Goal: Information Seeking & Learning: Learn about a topic

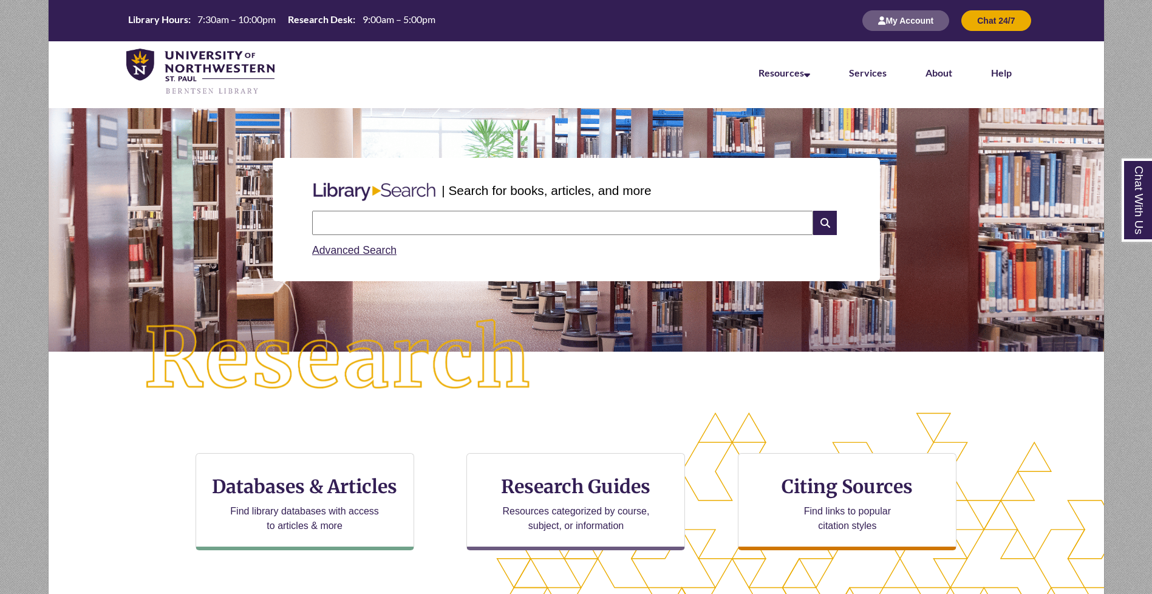
click at [585, 217] on input "text" at bounding box center [562, 223] width 501 height 24
type input "**********"
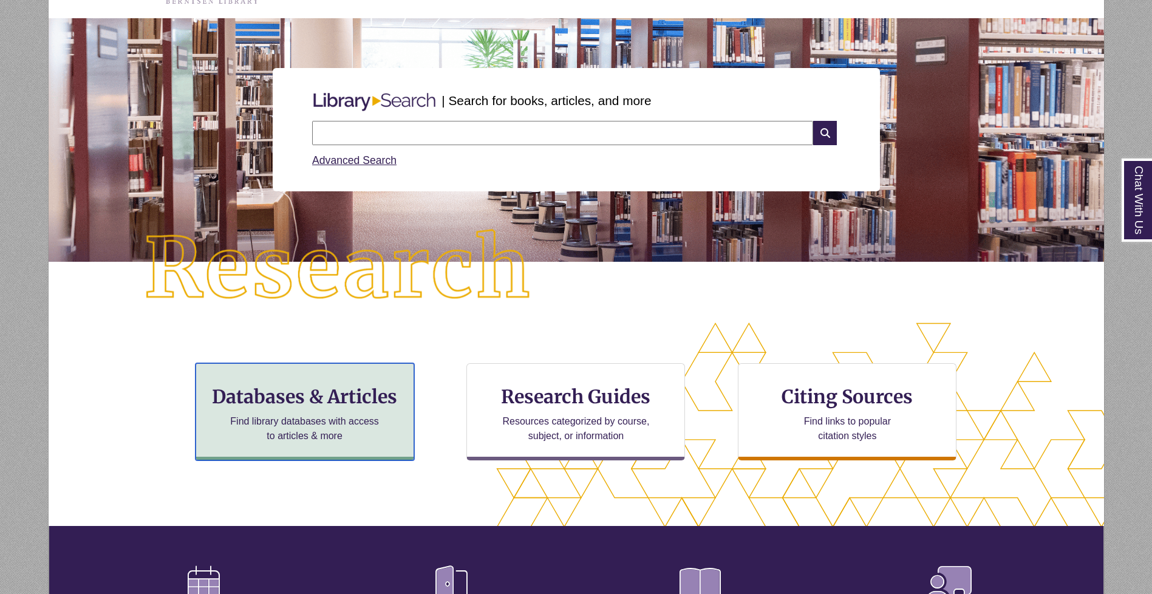
click at [352, 412] on div "Databases & Articles Find library databases with access to articles & more" at bounding box center [305, 411] width 219 height 97
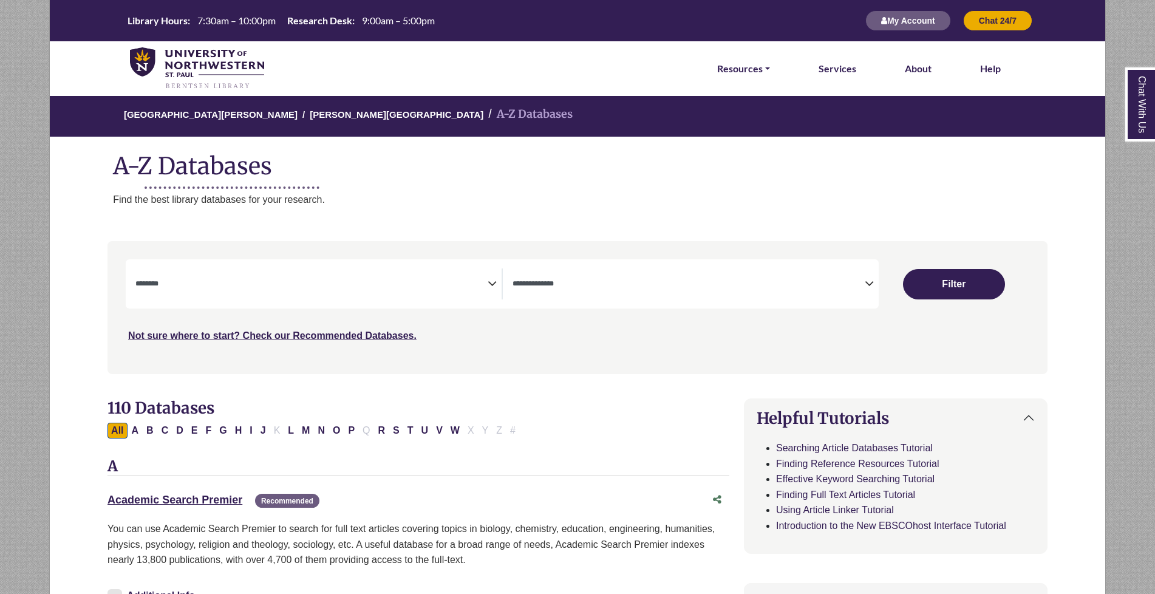
select select "Database Subject Filter"
select select "Database Types Filter"
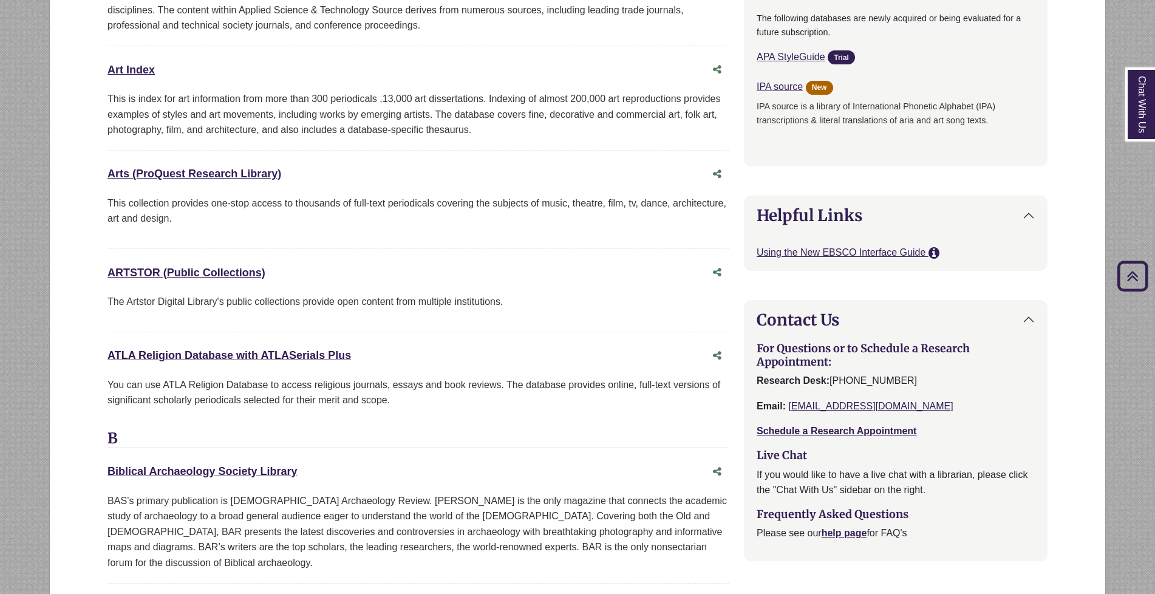
scroll to position [929, 0]
click at [144, 352] on link "ATLA Religion Database with ATLASerials Plus This link opens in a new window" at bounding box center [229, 355] width 244 height 12
